Goal: Answer question/provide support: Answer question/provide support

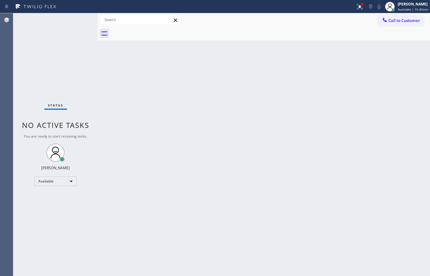
click at [44, 20] on div "Status No active tasks You are ready to start receiving tasks. [PERSON_NAME] Av…" at bounding box center [55, 144] width 84 height 263
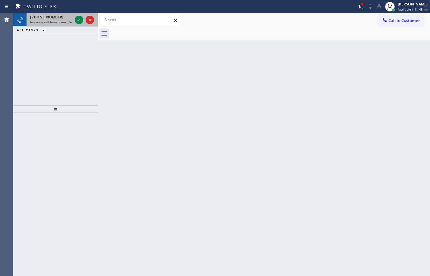
click at [61, 19] on div "[PHONE_NUMBER]" at bounding box center [51, 16] width 42 height 5
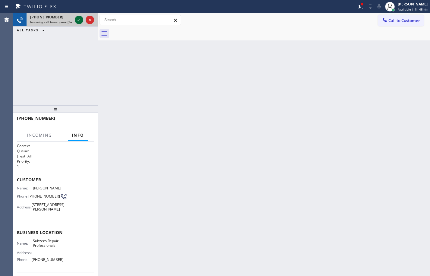
click at [80, 20] on icon at bounding box center [78, 19] width 7 height 7
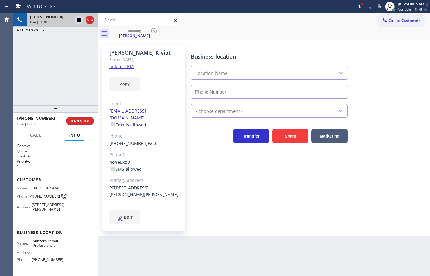
type input "[PHONE_NUMBER]"
click at [130, 66] on link "link to CRM" at bounding box center [122, 66] width 24 height 6
click at [135, 84] on button "copy" at bounding box center [125, 84] width 31 height 14
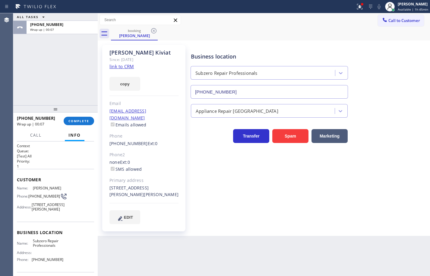
drag, startPoint x: 96, startPoint y: 119, endPoint x: 93, endPoint y: 122, distance: 3.9
click at [98, 119] on div at bounding box center [98, 144] width 0 height 263
click at [93, 122] on button "COMPLETE" at bounding box center [78, 121] width 30 height 8
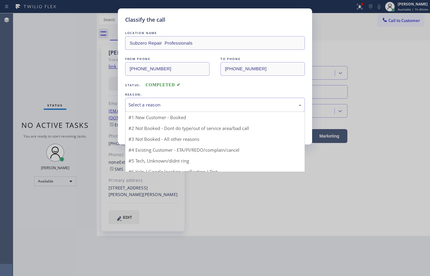
click at [153, 105] on div "Select a reason" at bounding box center [215, 104] width 173 height 7
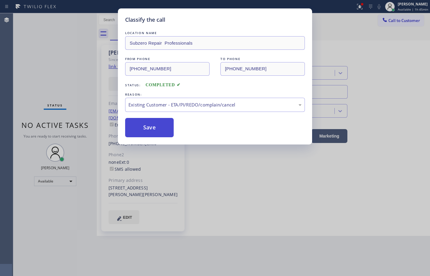
click at [162, 129] on button "Save" at bounding box center [149, 127] width 49 height 19
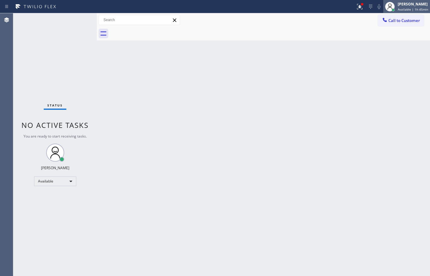
click at [408, 9] on span "Available | 1h 45min" at bounding box center [413, 9] width 30 height 4
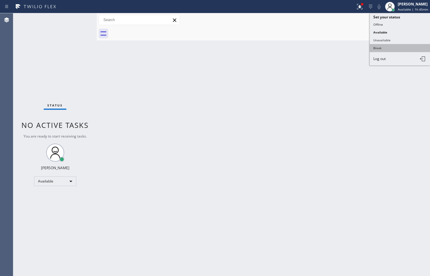
click at [387, 49] on button "Break" at bounding box center [400, 48] width 60 height 8
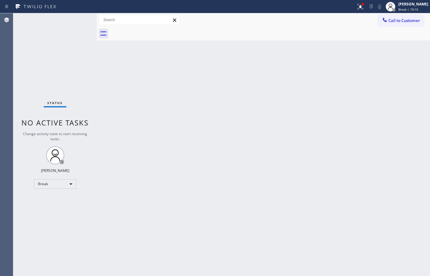
drag, startPoint x: 421, startPoint y: 8, endPoint x: 415, endPoint y: 18, distance: 11.9
click at [421, 8] on div "Break | 19:15" at bounding box center [414, 9] width 30 height 4
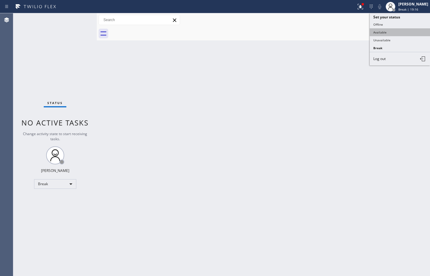
click at [405, 29] on button "Available" at bounding box center [400, 32] width 60 height 8
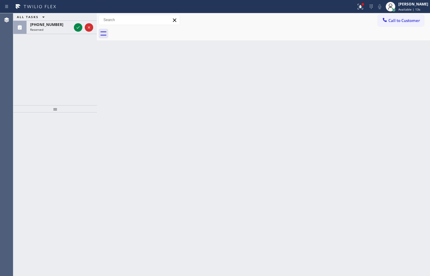
drag, startPoint x: 28, startPoint y: 28, endPoint x: 37, endPoint y: 53, distance: 27.0
click at [28, 28] on div "[PHONE_NUMBER] Reserved" at bounding box center [50, 27] width 46 height 13
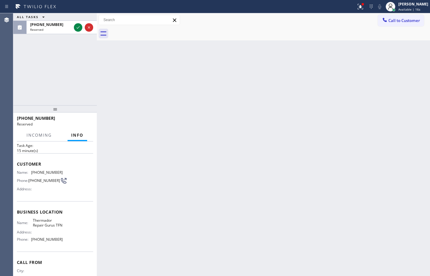
scroll to position [26, 0]
click at [62, 244] on div "Name: Thermador Repair Gurus TFN Address: Phone: [PHONE_NUMBER]" at bounding box center [55, 231] width 76 height 26
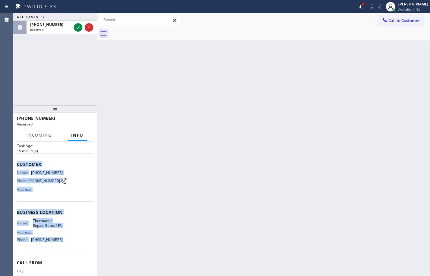
drag, startPoint x: 61, startPoint y: 239, endPoint x: 17, endPoint y: 161, distance: 89.9
click at [17, 161] on div "Context Queue: Appliance Repair High End Priority: 0 Task Age: [DEMOGRAPHIC_DAT…" at bounding box center [55, 209] width 84 height 135
copy div "Customer Name: [PHONE_NUMBER] Phone: [PHONE_NUMBER] Address: Business location …"
click at [78, 27] on icon at bounding box center [78, 27] width 7 height 7
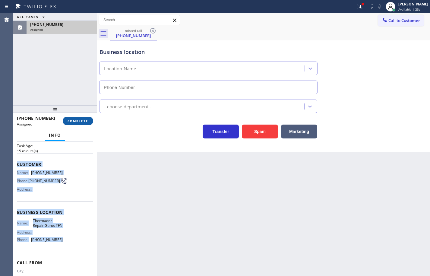
type input "[PHONE_NUMBER]"
click at [84, 123] on span "COMPLETE" at bounding box center [78, 121] width 21 height 4
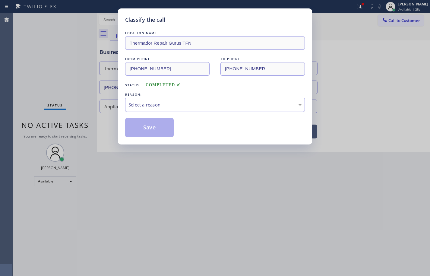
click at [159, 104] on div "Select a reason" at bounding box center [215, 104] width 173 height 7
click at [153, 129] on button "Save" at bounding box center [149, 127] width 49 height 19
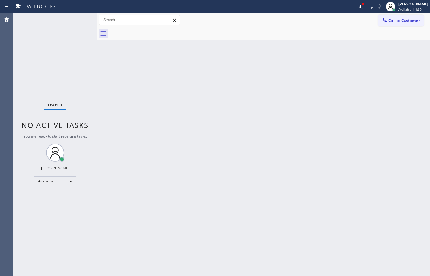
click at [427, 146] on div "Back to Dashboard Change Sender ID Customers Technicians Select a contact Outbo…" at bounding box center [263, 144] width 333 height 263
click at [414, 21] on span "Call to Customer" at bounding box center [405, 20] width 32 height 5
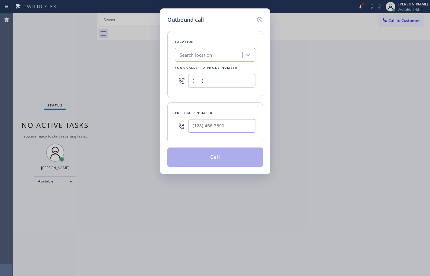
click at [230, 82] on input "(___) ___-____" at bounding box center [221, 81] width 67 height 14
paste input "844) 293-0467"
type input "[PHONE_NUMBER]"
click at [241, 129] on input "(___) ___-____" at bounding box center [221, 126] width 67 height 14
paste input "203) 246-0419"
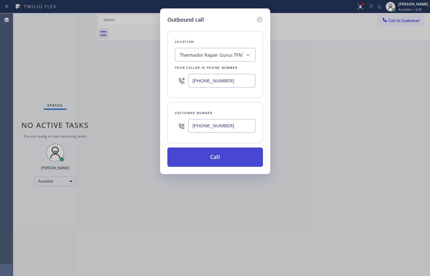
type input "[PHONE_NUMBER]"
click at [245, 159] on button "Call" at bounding box center [215, 157] width 96 height 19
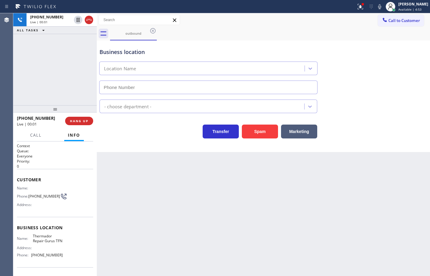
type input "[PHONE_NUMBER]"
click at [409, 148] on div "Business location Thermador Repair Gurus TFN [PHONE_NUMBER] Appliance Repair Hi…" at bounding box center [263, 96] width 333 height 112
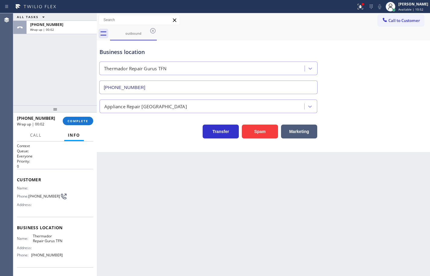
click at [79, 116] on div "[PHONE_NUMBER] Wrap up | 00:02 COMPLETE" at bounding box center [55, 121] width 76 height 16
click at [78, 122] on span "COMPLETE" at bounding box center [78, 121] width 21 height 4
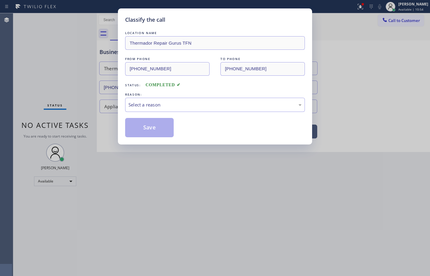
click at [142, 106] on div "Select a reason" at bounding box center [215, 104] width 173 height 7
click at [155, 129] on button "Save" at bounding box center [149, 127] width 49 height 19
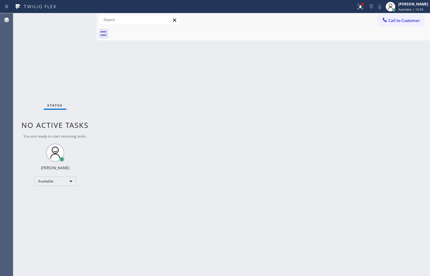
click at [274, 69] on div "Back to Dashboard Change Sender ID Customers Technicians Select a contact Outbo…" at bounding box center [263, 144] width 333 height 263
click at [423, 92] on div "Back to Dashboard Change Sender ID Customers Technicians Select a contact Outbo…" at bounding box center [263, 144] width 333 height 263
click at [416, 21] on span "Call to Customer" at bounding box center [405, 20] width 32 height 5
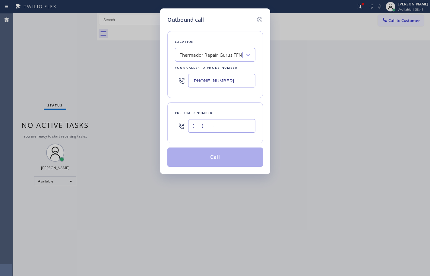
click at [207, 124] on input "(___) ___-____" at bounding box center [221, 126] width 67 height 14
paste input "792) 815-5394"
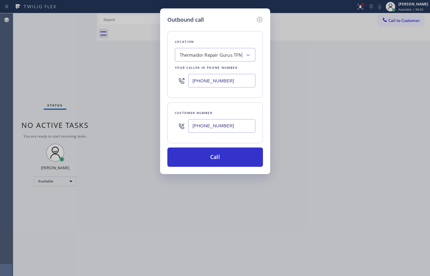
type input "[PHONE_NUMBER]"
click at [406, 91] on div "Outbound call Location Thermador Repair Gurus TFN Your caller id phone number […" at bounding box center [215, 138] width 430 height 276
click at [260, 21] on icon at bounding box center [259, 19] width 7 height 7
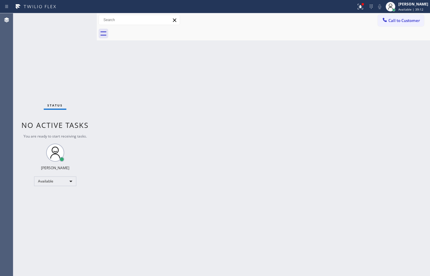
click at [341, 73] on div "Back to Dashboard Change Sender ID Customers Technicians Select a contact Outbo…" at bounding box center [263, 144] width 333 height 263
click at [415, 8] on span "Available | 55:28" at bounding box center [411, 9] width 25 height 4
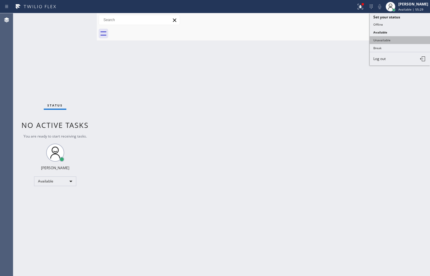
click at [407, 37] on button "Unavailable" at bounding box center [400, 40] width 60 height 8
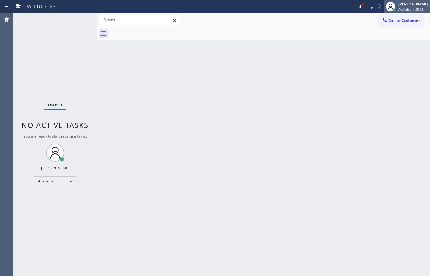
click at [411, 9] on span "Available | 55:29" at bounding box center [411, 9] width 25 height 4
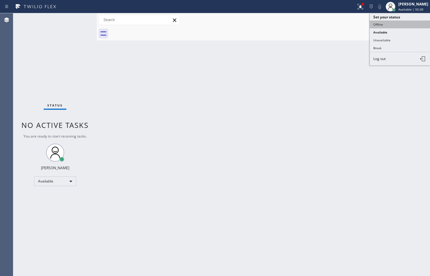
click at [395, 24] on button "Offline" at bounding box center [400, 25] width 60 height 8
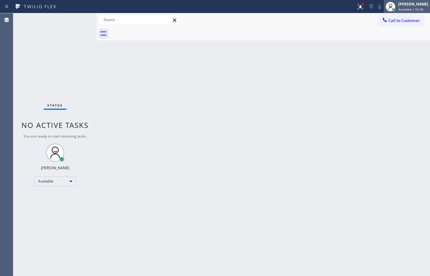
click at [409, 5] on div "[PERSON_NAME]" at bounding box center [414, 4] width 30 height 5
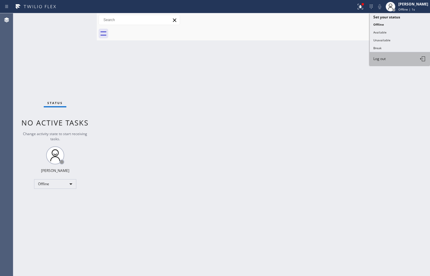
click at [400, 60] on button "Log out" at bounding box center [400, 58] width 60 height 13
